Goal: Task Accomplishment & Management: Manage account settings

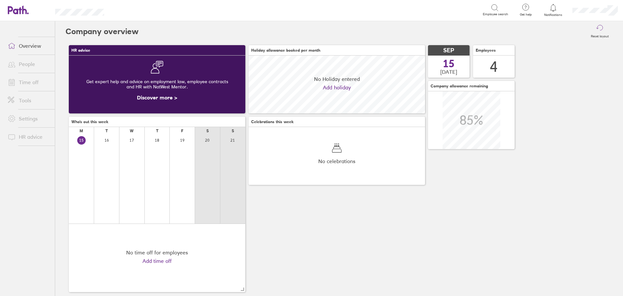
scroll to position [58, 177]
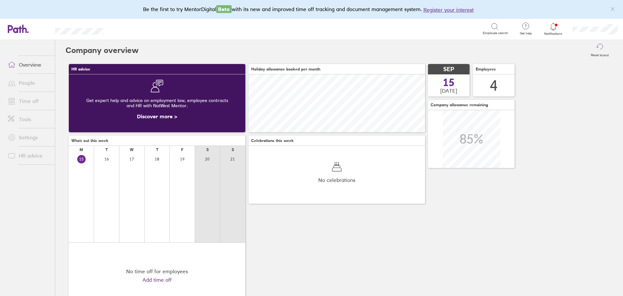
click at [554, 24] on icon at bounding box center [554, 27] width 8 height 8
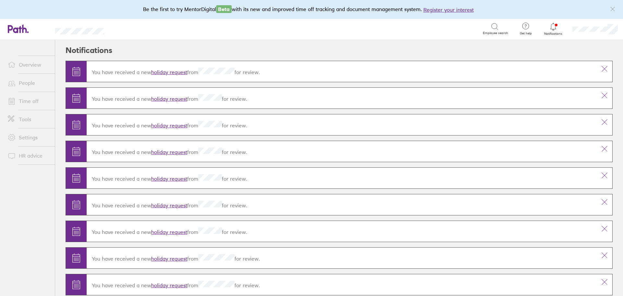
click at [174, 71] on link "holiday request" at bounding box center [169, 72] width 36 height 6
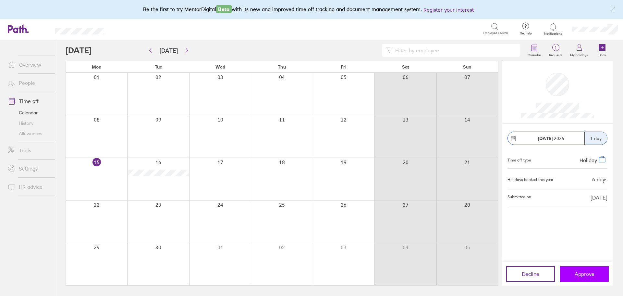
click at [584, 274] on span "Approve" at bounding box center [585, 274] width 20 height 6
